Goal: Find contact information: Find contact information

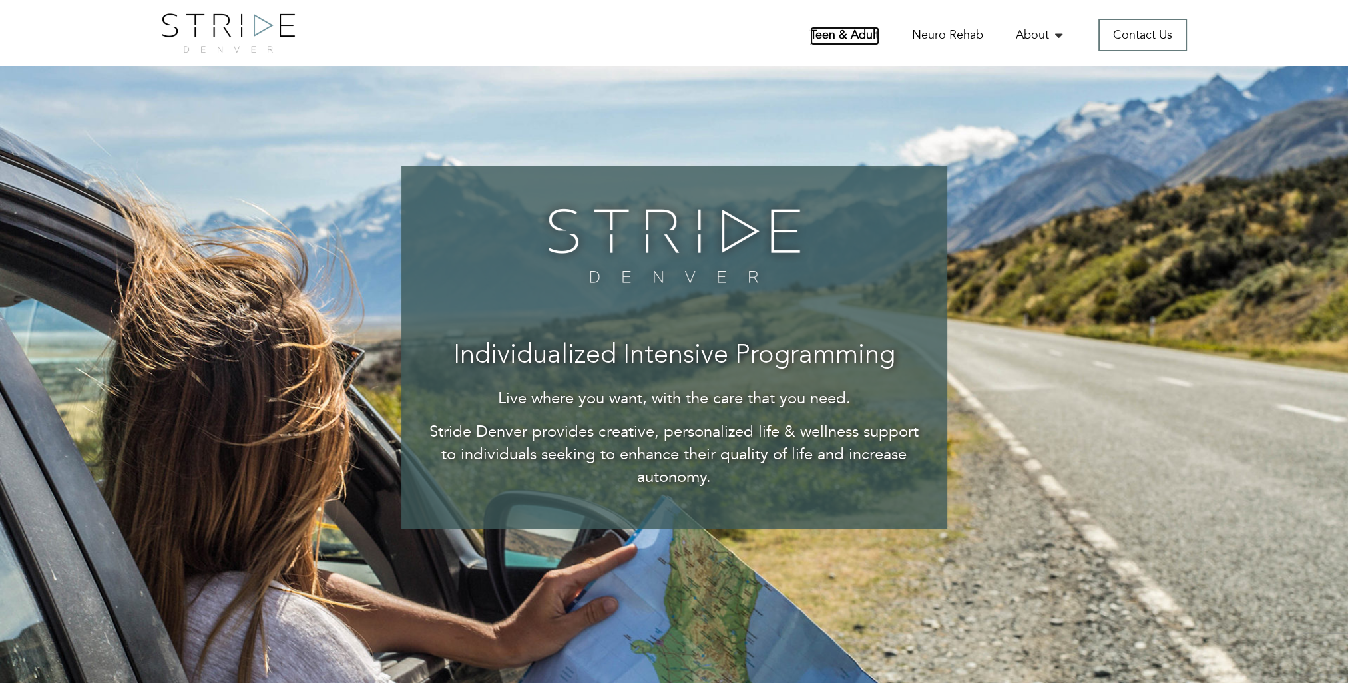
click at [855, 34] on link "Teen & Adult" at bounding box center [844, 36] width 69 height 19
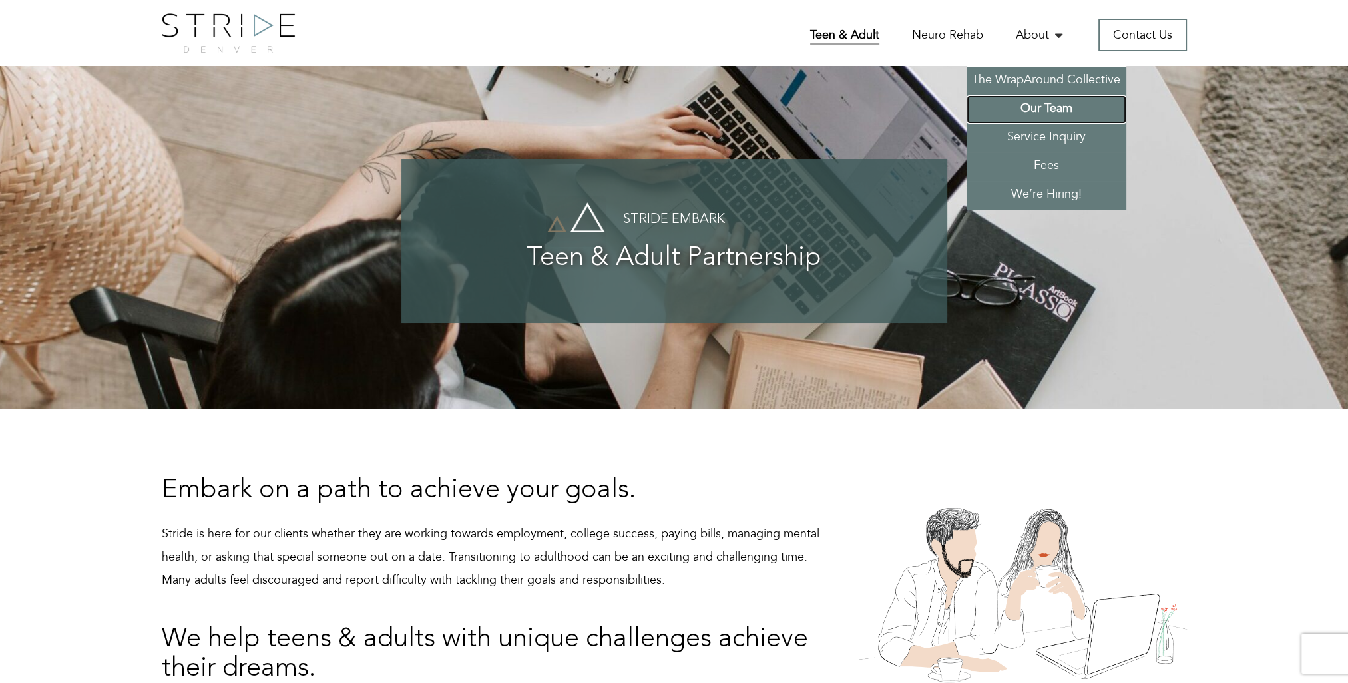
click at [1044, 105] on link "Our Team" at bounding box center [1047, 109] width 160 height 29
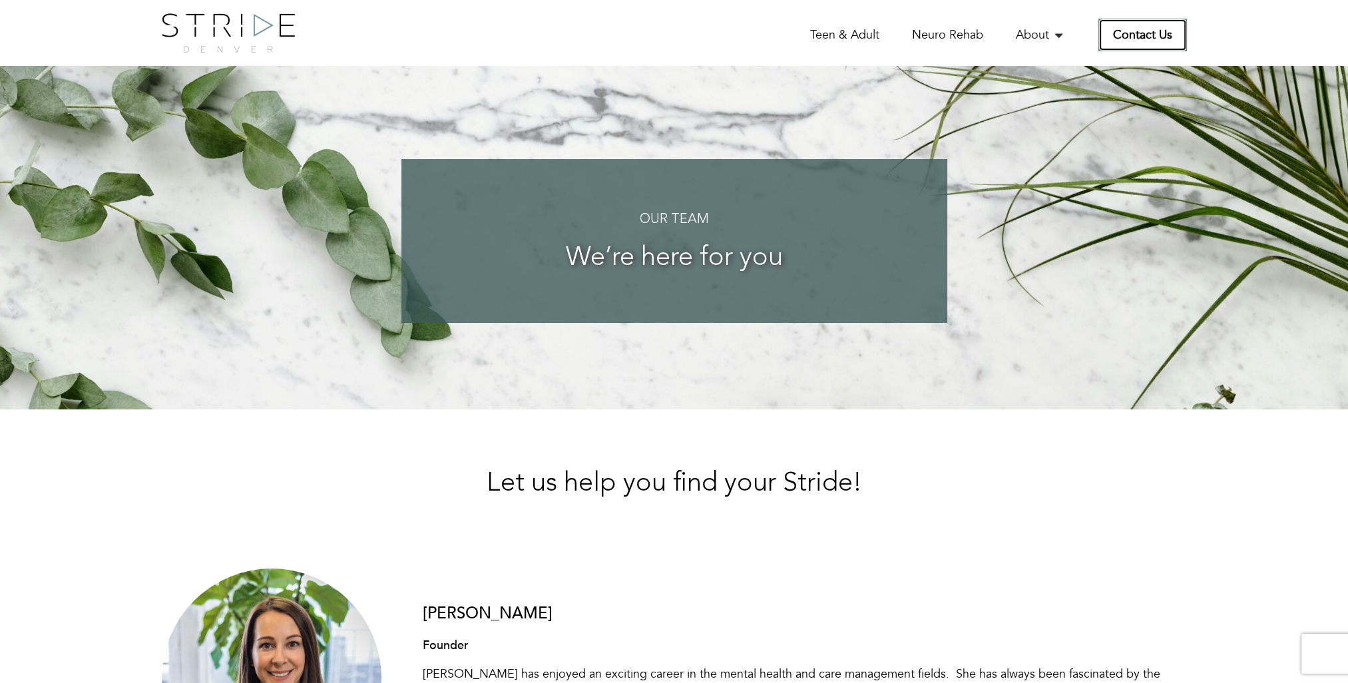
click at [1142, 33] on link "Contact Us" at bounding box center [1142, 35] width 89 height 33
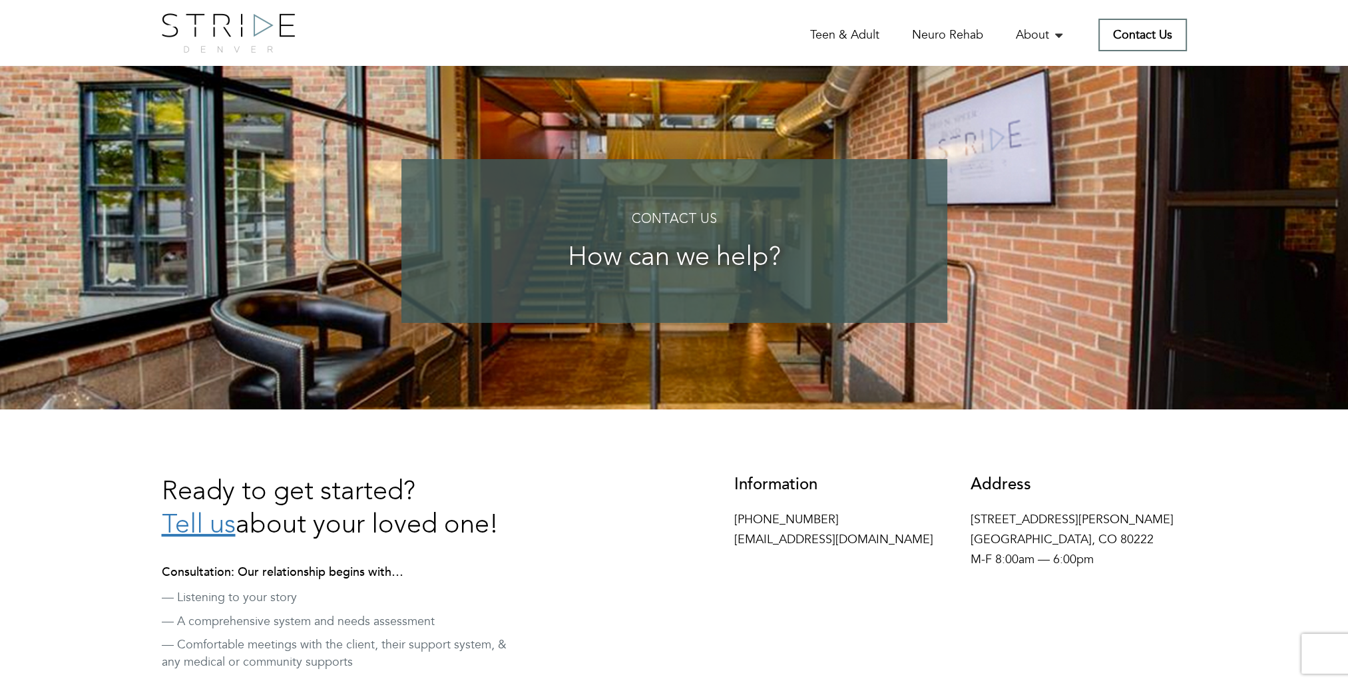
scroll to position [67, 0]
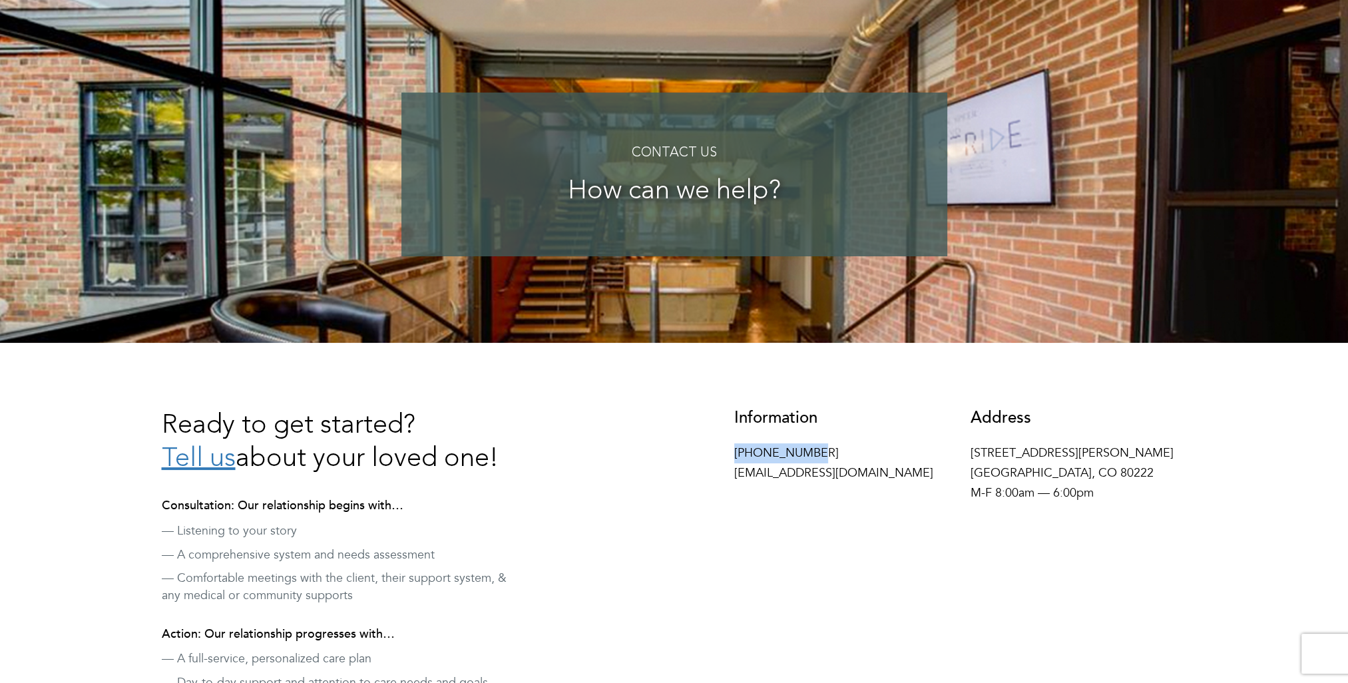
drag, startPoint x: 817, startPoint y: 455, endPoint x: 734, endPoint y: 461, distance: 83.4
click at [734, 461] on p "970-425-6170 hello@stridedenver.com" at bounding box center [842, 463] width 216 height 40
drag, startPoint x: 734, startPoint y: 461, endPoint x: 759, endPoint y: 458, distance: 24.8
copy p "[PHONE_NUMBER]"
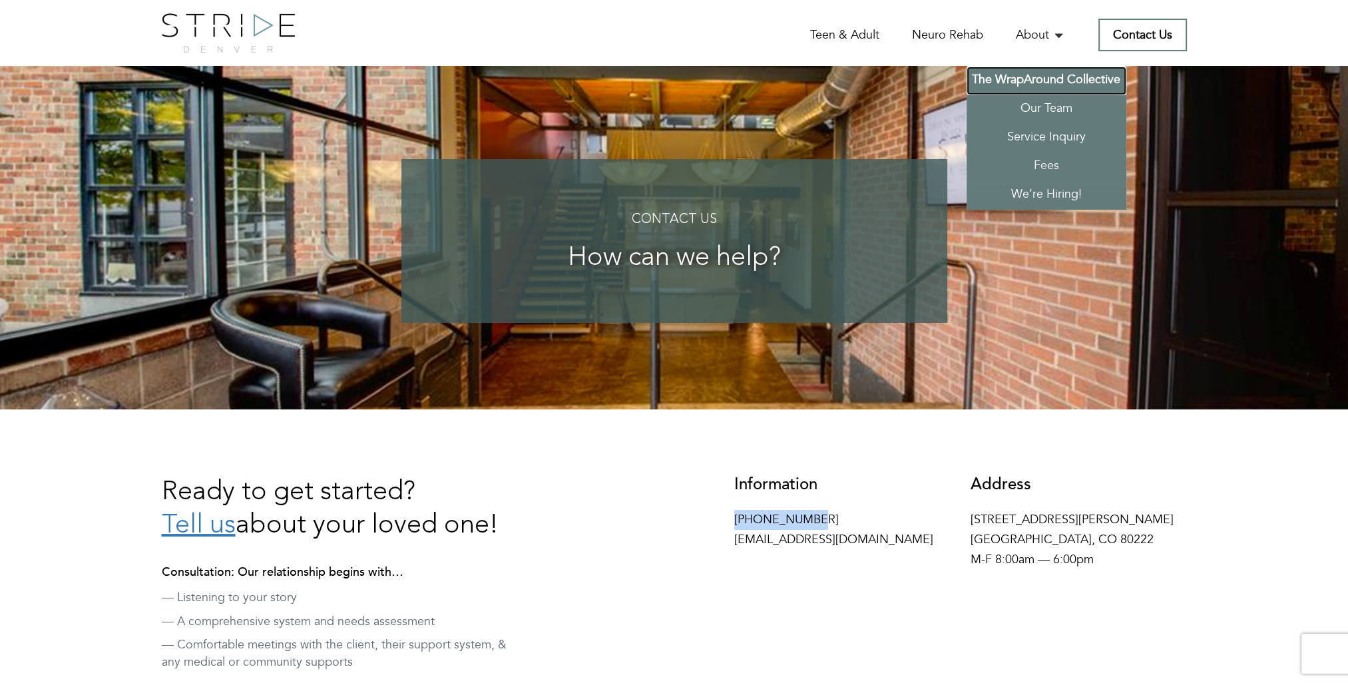
click at [1049, 80] on link "The WrapAround Collective" at bounding box center [1047, 81] width 160 height 29
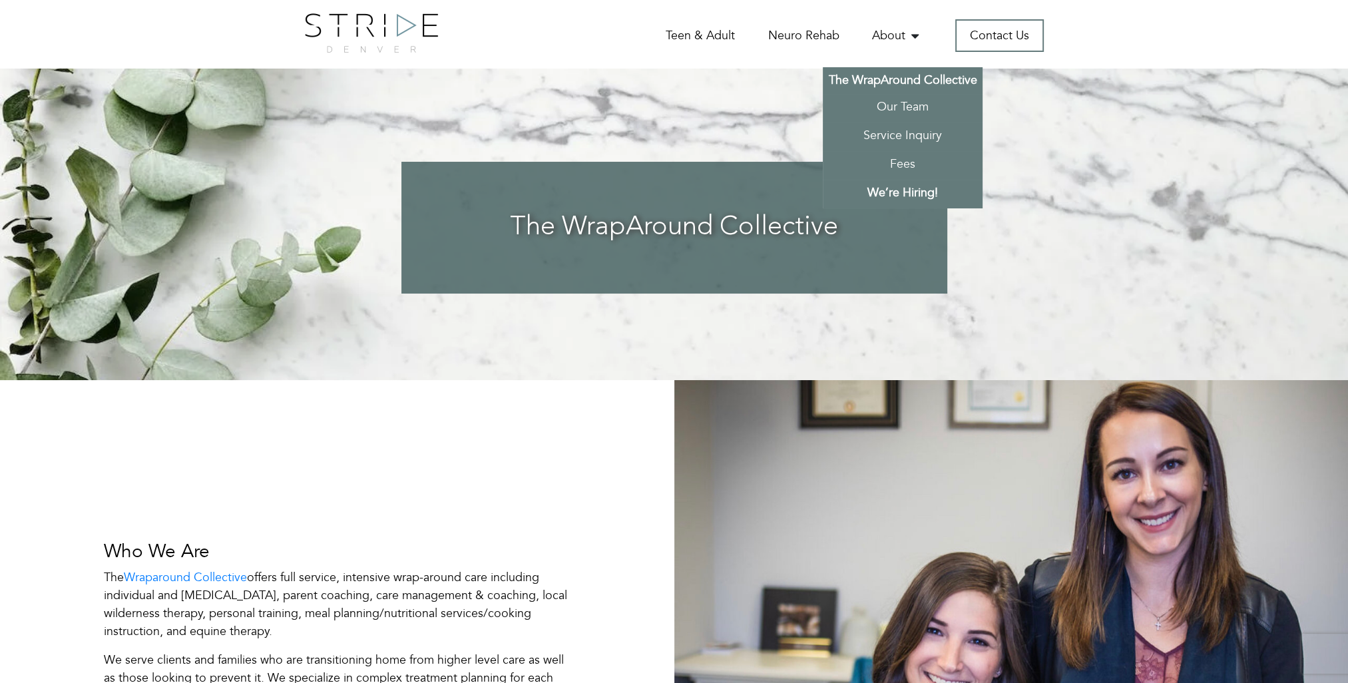
click at [919, 188] on link "We’re Hiring!" at bounding box center [903, 194] width 160 height 29
click at [899, 83] on link "The WrapAround Collective" at bounding box center [903, 80] width 160 height 27
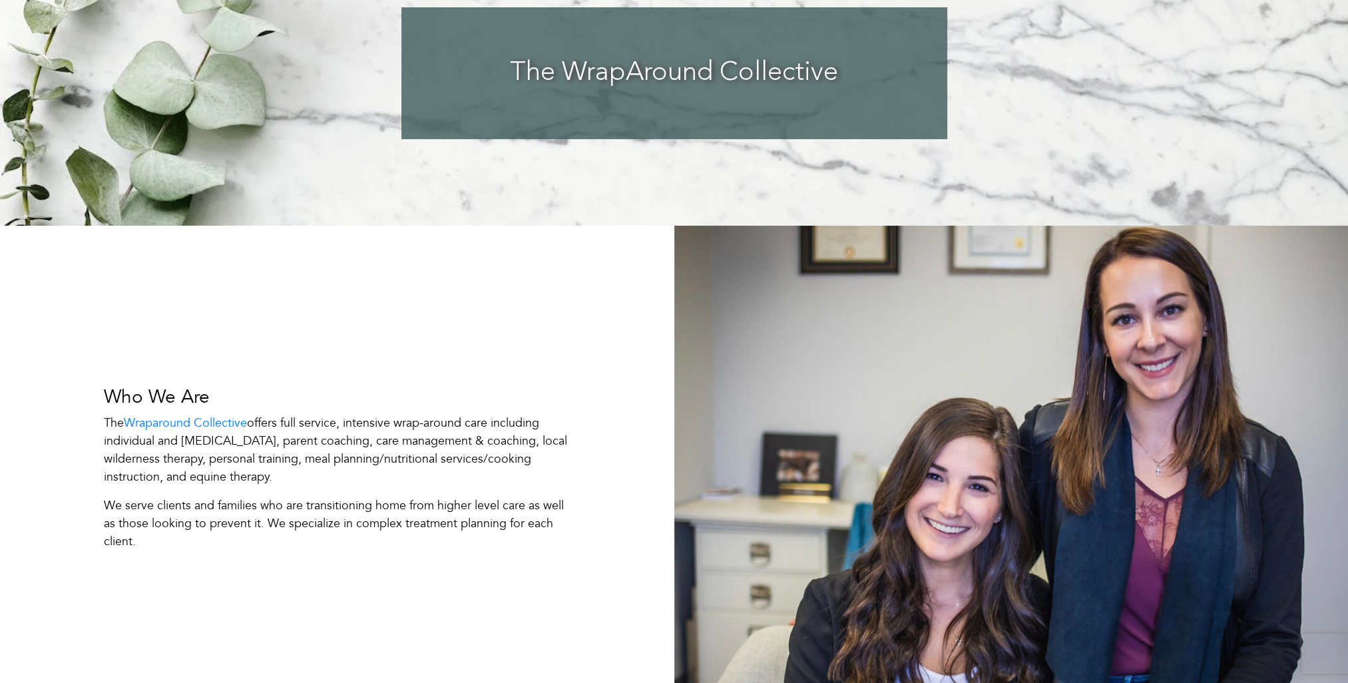
scroll to position [333, 0]
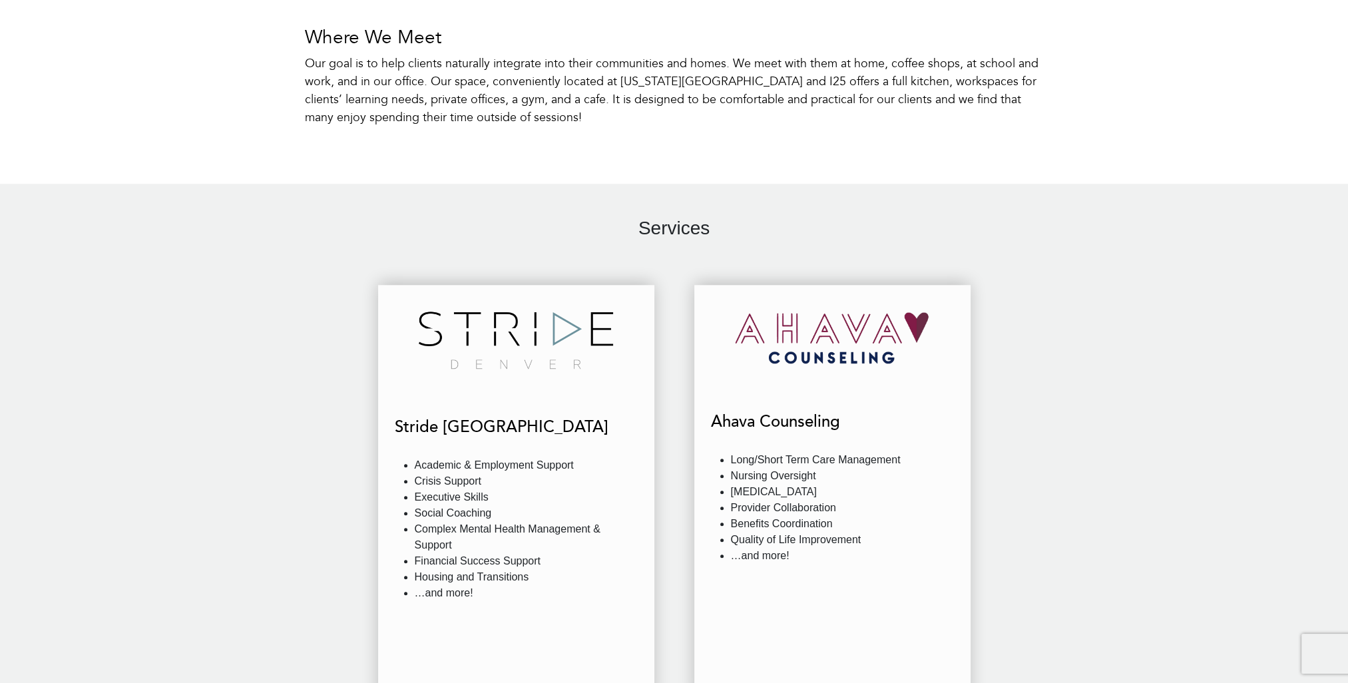
scroll to position [1398, 0]
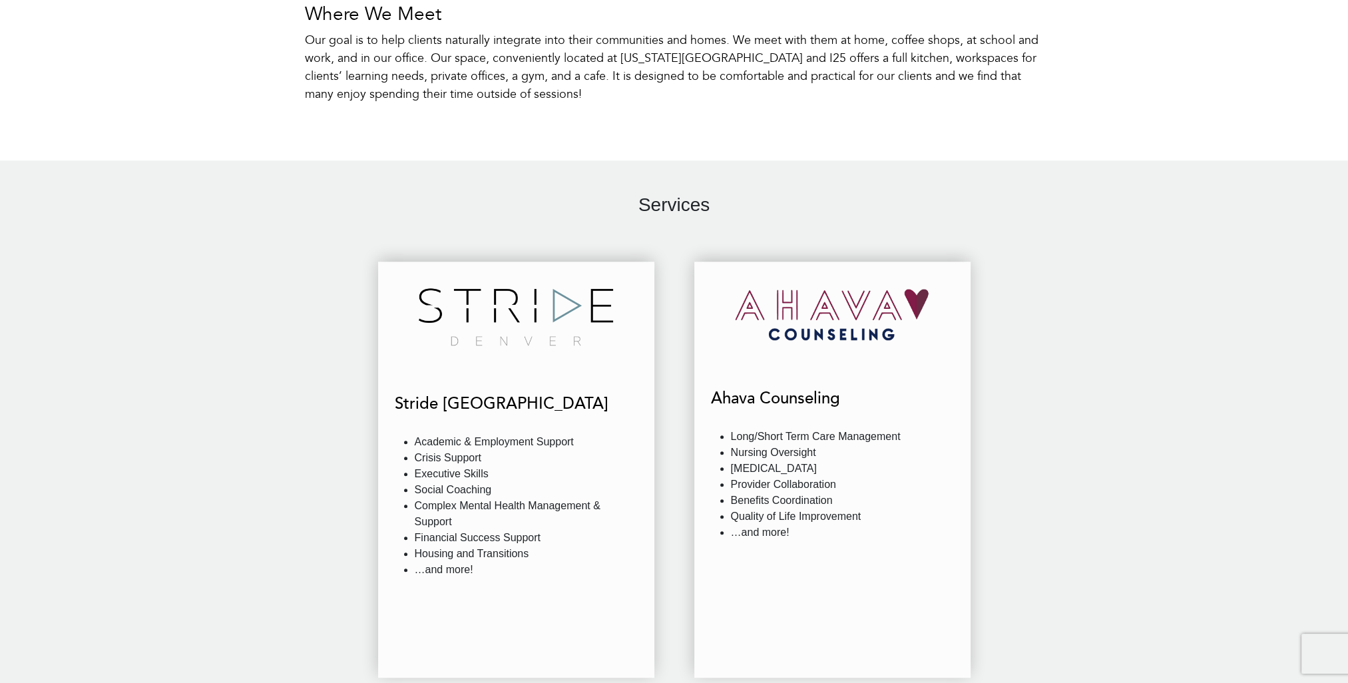
click at [833, 302] on img at bounding box center [832, 314] width 194 height 79
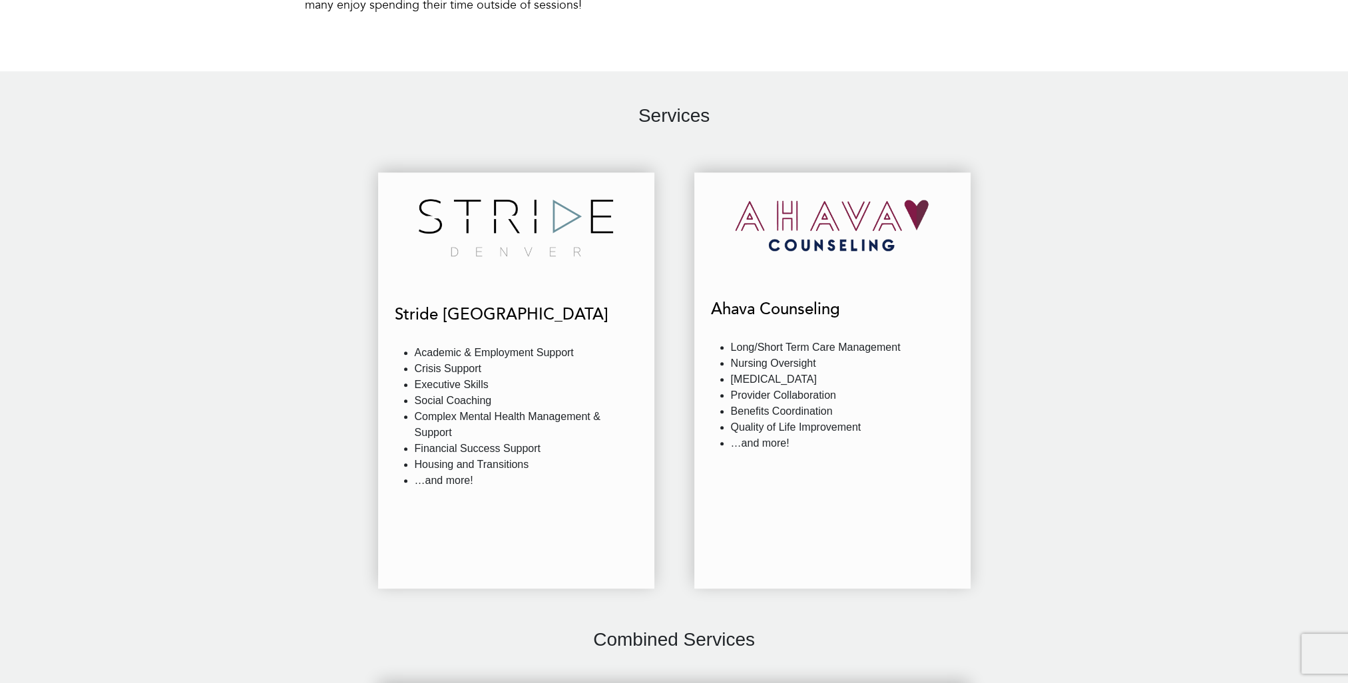
scroll to position [1598, 0]
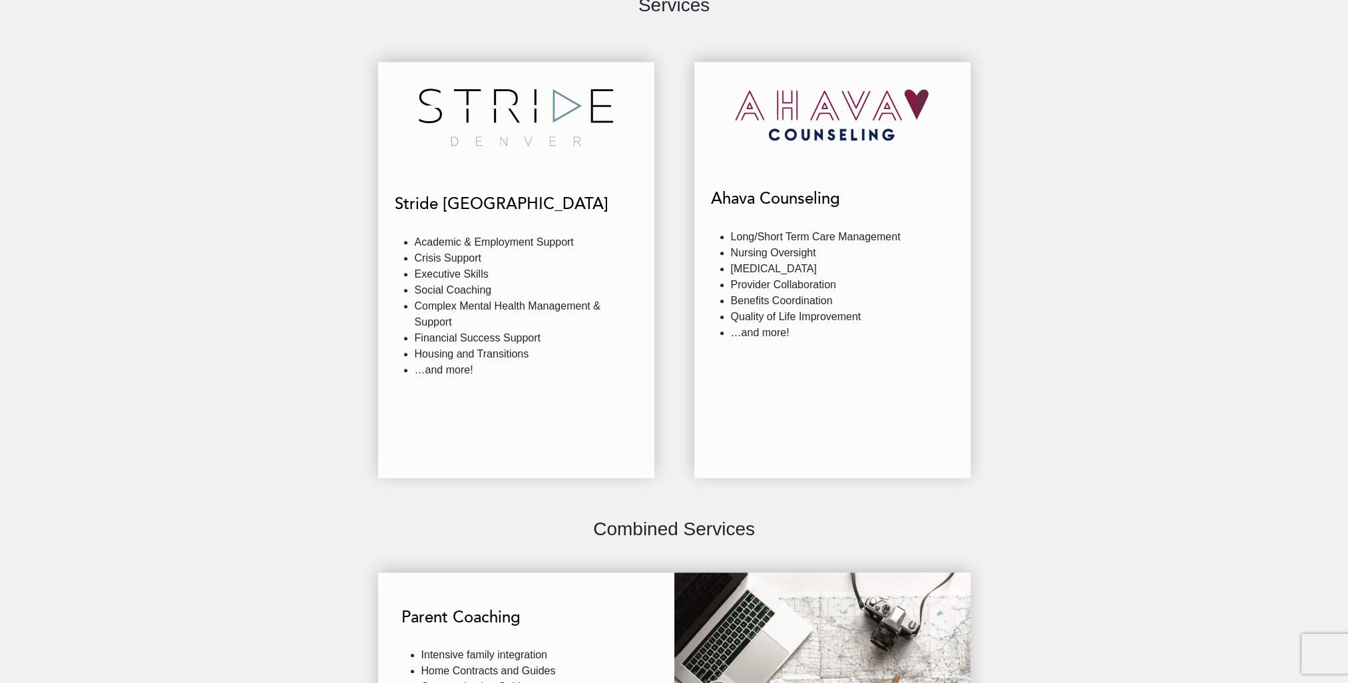
click at [829, 342] on div "Ahava Counseling Long/Short Term Care Management Nursing Oversight Medication M…" at bounding box center [832, 253] width 243 height 198
